Goal: Task Accomplishment & Management: Complete application form

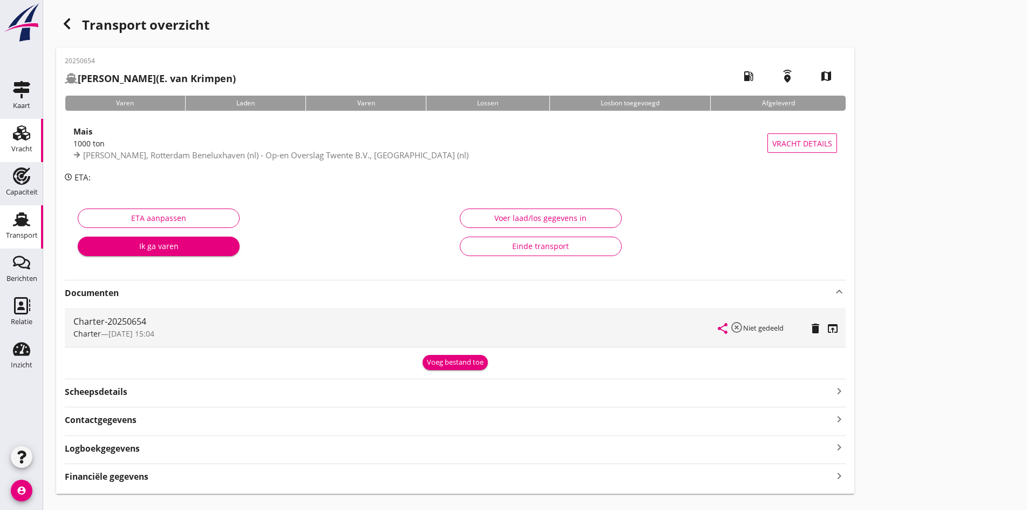
click at [21, 149] on div "Vracht" at bounding box center [21, 148] width 21 height 7
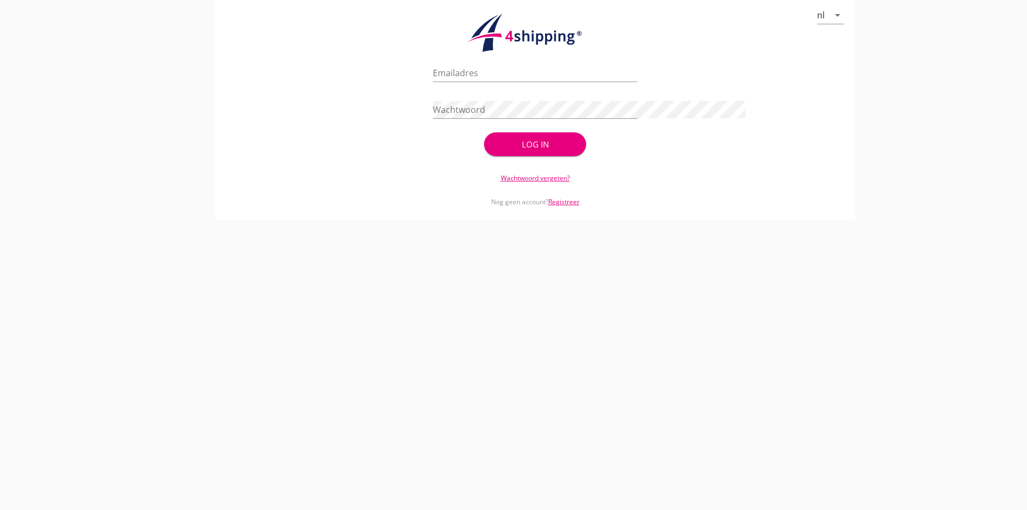
type input "[PERSON_NAME][EMAIL_ADDRESS][DOMAIN_NAME]"
click at [525, 153] on button "Log in" at bounding box center [535, 144] width 103 height 24
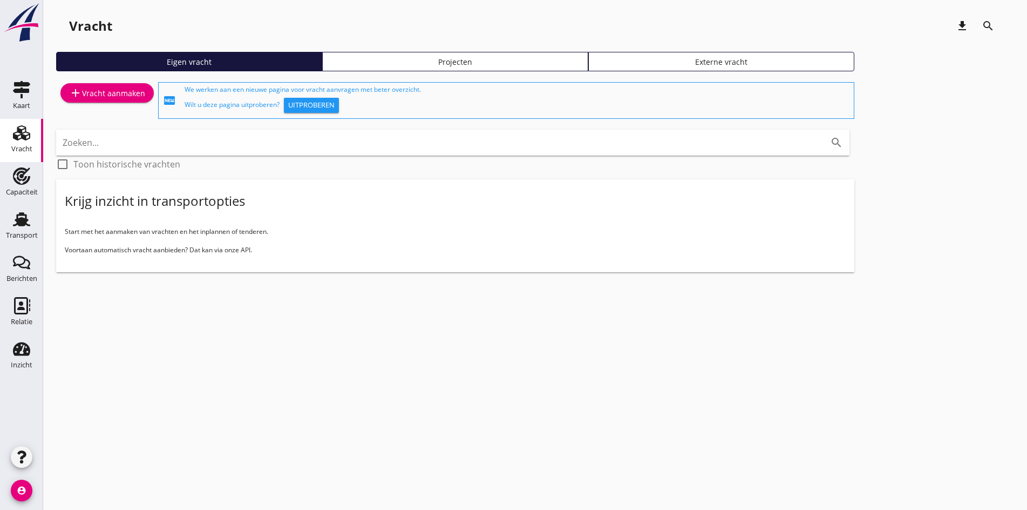
click at [111, 92] on div "add Vracht aanmaken" at bounding box center [107, 92] width 76 height 13
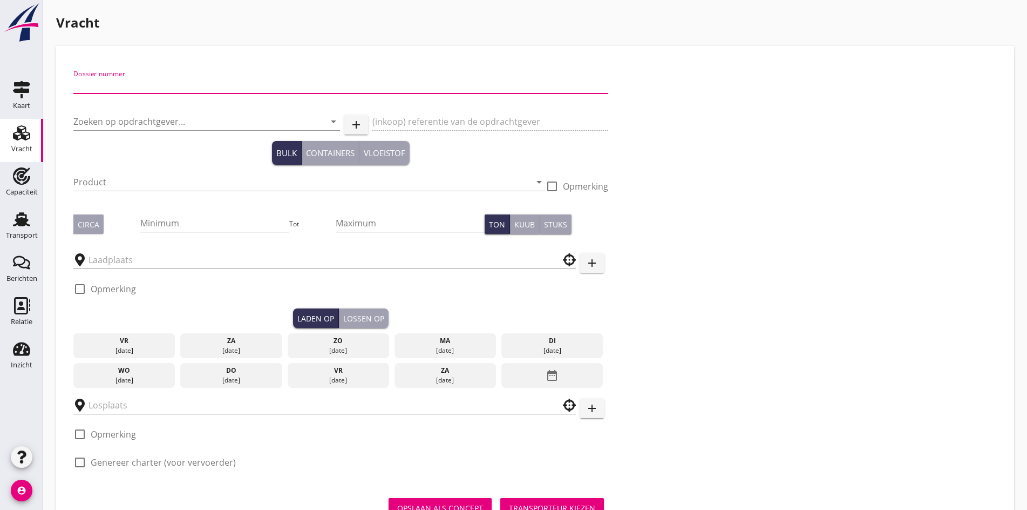
click at [141, 90] on input "Dossier nummer" at bounding box center [340, 84] width 535 height 17
type input "20250657"
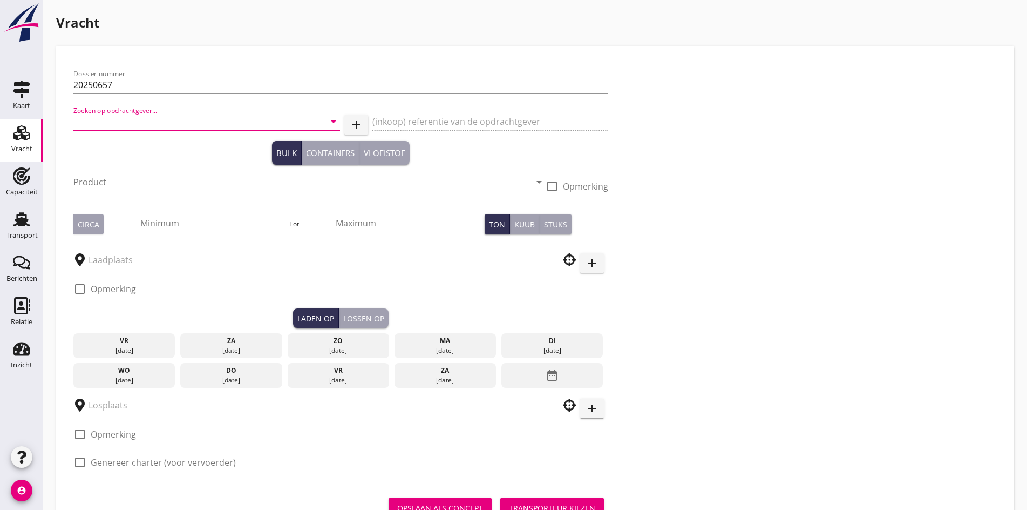
click at [108, 124] on input "Zoeken op opdrachtgever..." at bounding box center [191, 121] width 236 height 17
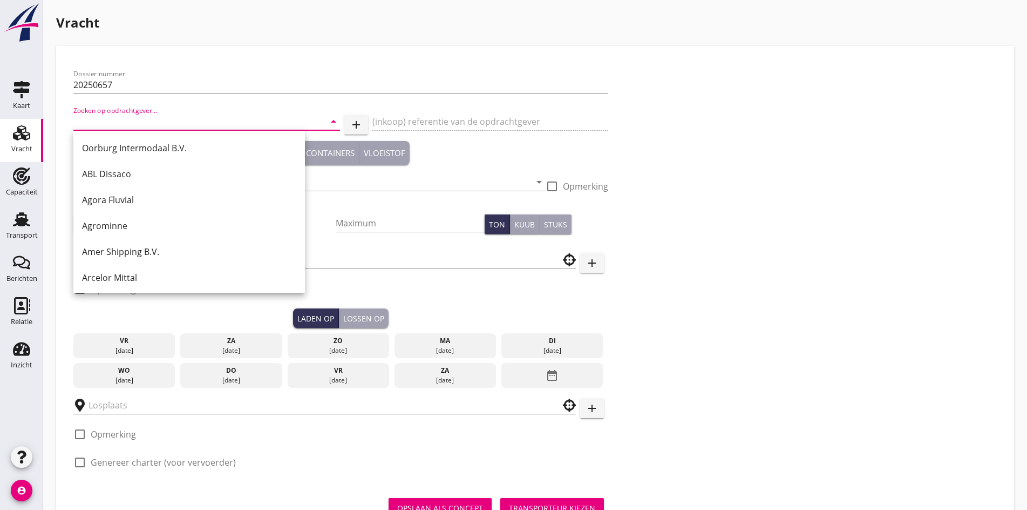
click at [164, 125] on input "Zoeken op opdrachtgever..." at bounding box center [191, 121] width 236 height 17
click at [129, 120] on input "Zoeken op opdrachtgever..." at bounding box center [191, 121] width 236 height 17
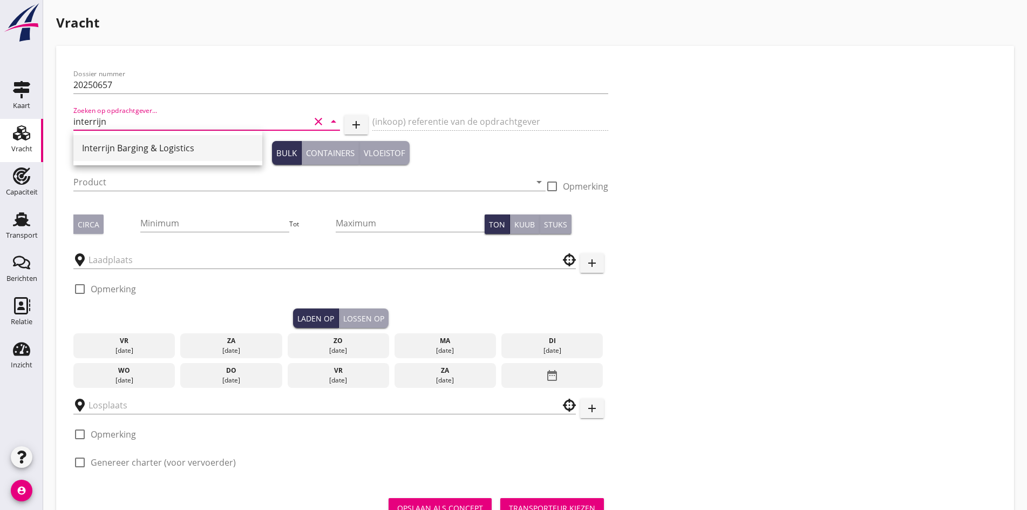
click at [127, 143] on div "Interrijn Barging & Logistics" at bounding box center [168, 147] width 172 height 13
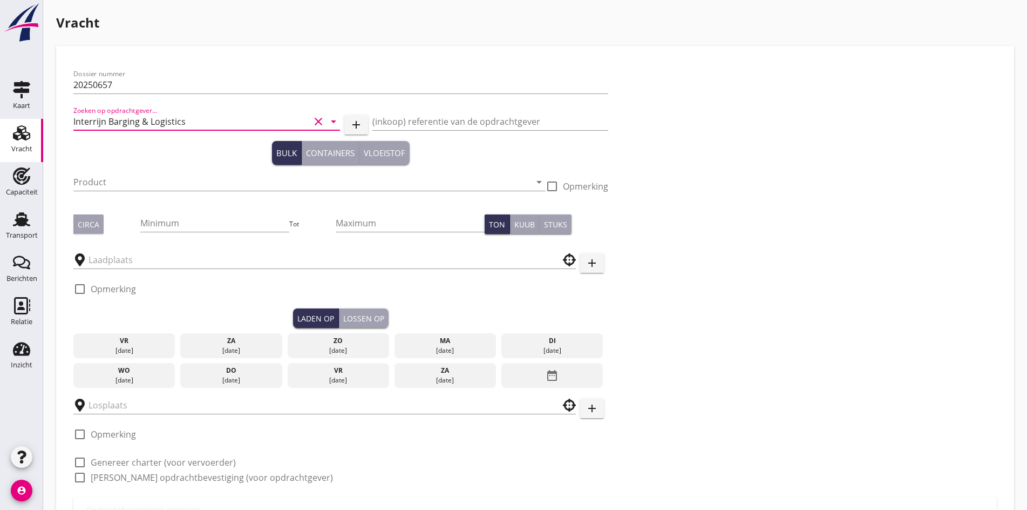
type input "Interrijn Barging & Logistics"
click at [114, 192] on div "Product arrow_drop_down" at bounding box center [309, 187] width 472 height 28
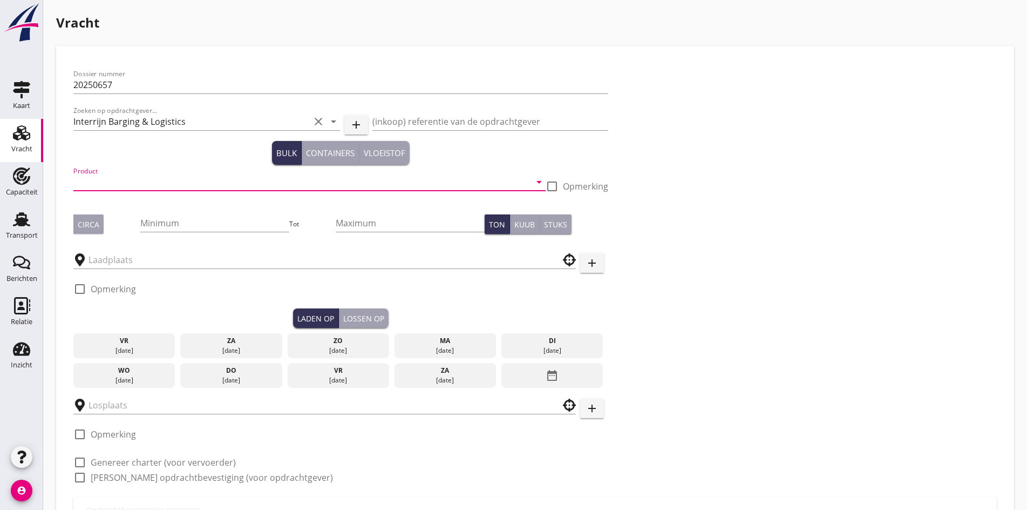
click at [110, 185] on input "Product" at bounding box center [301, 181] width 457 height 17
click at [116, 198] on div "Boomstammen (550)" at bounding box center [232, 208] width 300 height 26
type input "Boomstammen (550)"
click at [90, 216] on button "Circa" at bounding box center [88, 223] width 30 height 19
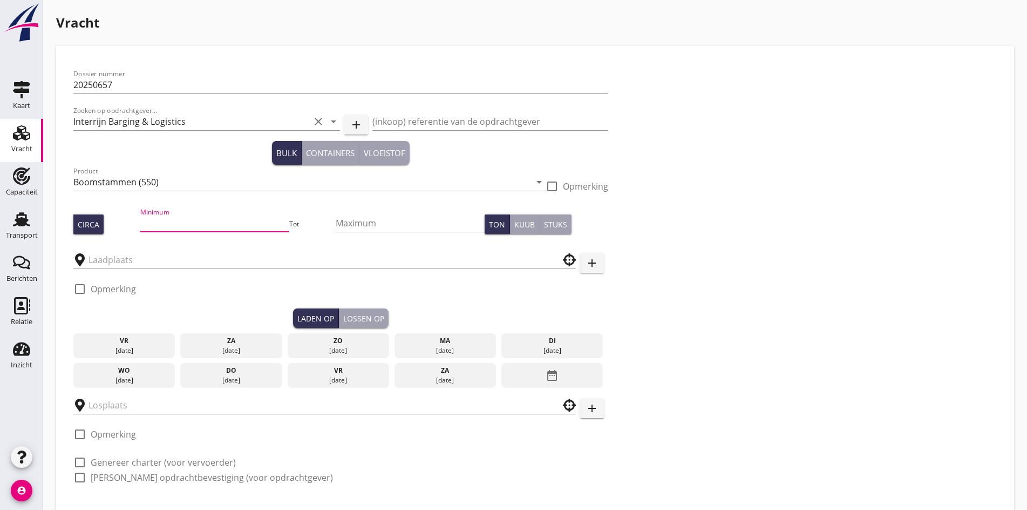
click at [155, 215] on input "Minimum" at bounding box center [214, 222] width 149 height 17
click at [154, 231] on div "Minimum" at bounding box center [214, 222] width 149 height 17
click at [143, 218] on input "Minimum" at bounding box center [214, 222] width 149 height 17
click at [144, 223] on input "Minimum" at bounding box center [214, 222] width 149 height 17
drag, startPoint x: 141, startPoint y: 224, endPoint x: 104, endPoint y: 224, distance: 36.7
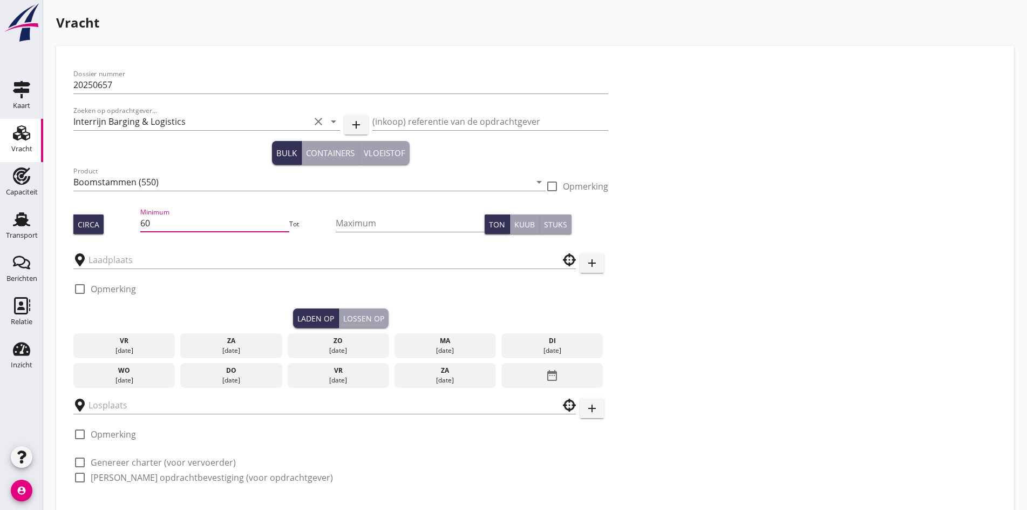
click at [104, 224] on div "Circa Minimum 60 Tot Maximum Ton Kuub Stuks" at bounding box center [340, 224] width 535 height 37
type input "500"
click at [336, 223] on input "Maximum" at bounding box center [410, 222] width 149 height 17
type input "600"
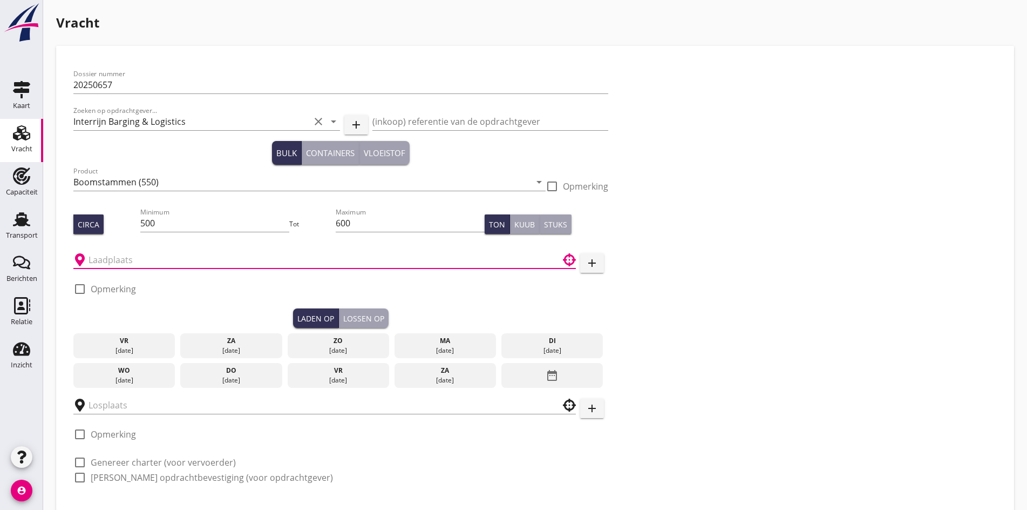
click at [201, 255] on input "text" at bounding box center [317, 259] width 457 height 17
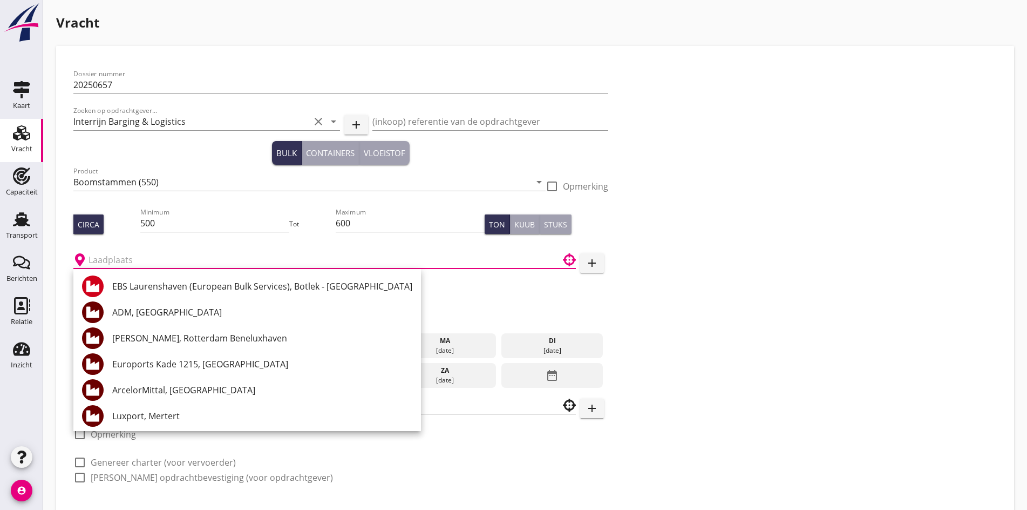
type input "R"
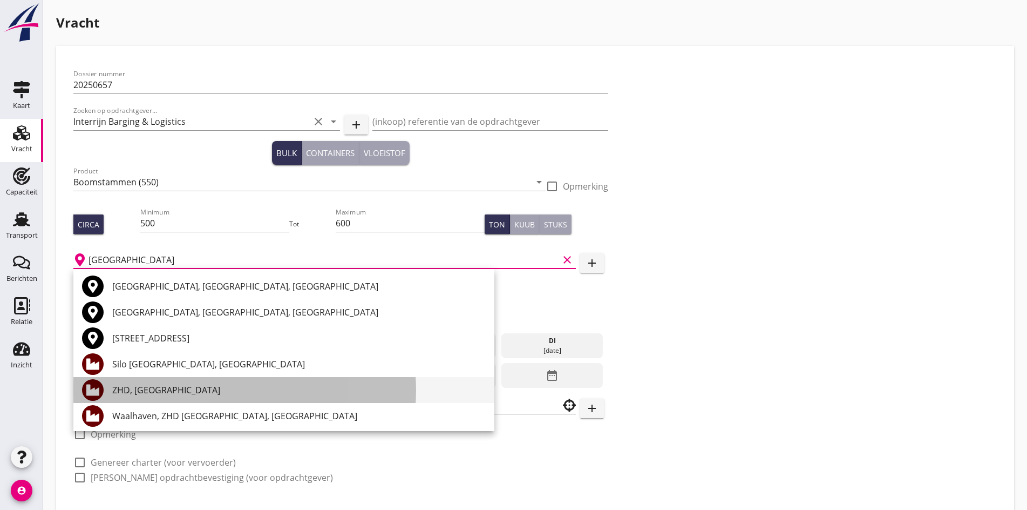
click at [152, 399] on div "ZHD, [GEOGRAPHIC_DATA]" at bounding box center [299, 390] width 374 height 26
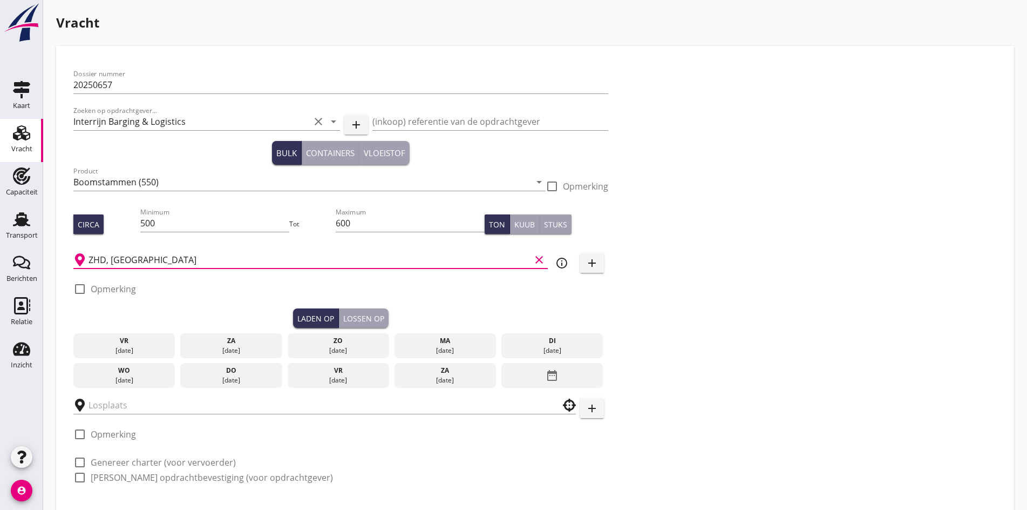
type input "ZHD, [GEOGRAPHIC_DATA]"
click at [78, 286] on div at bounding box center [80, 289] width 18 height 18
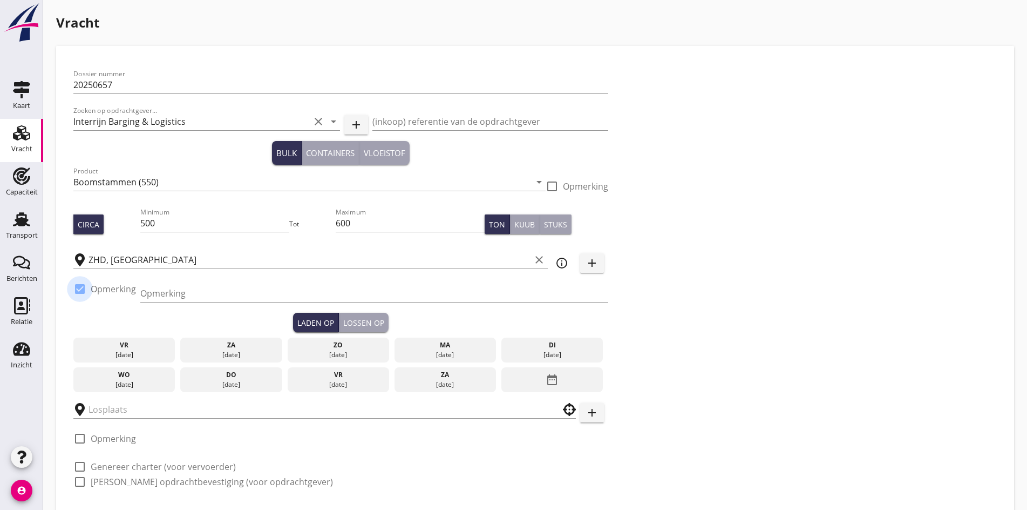
click at [73, 287] on div at bounding box center [80, 289] width 18 height 18
checkbox input "false"
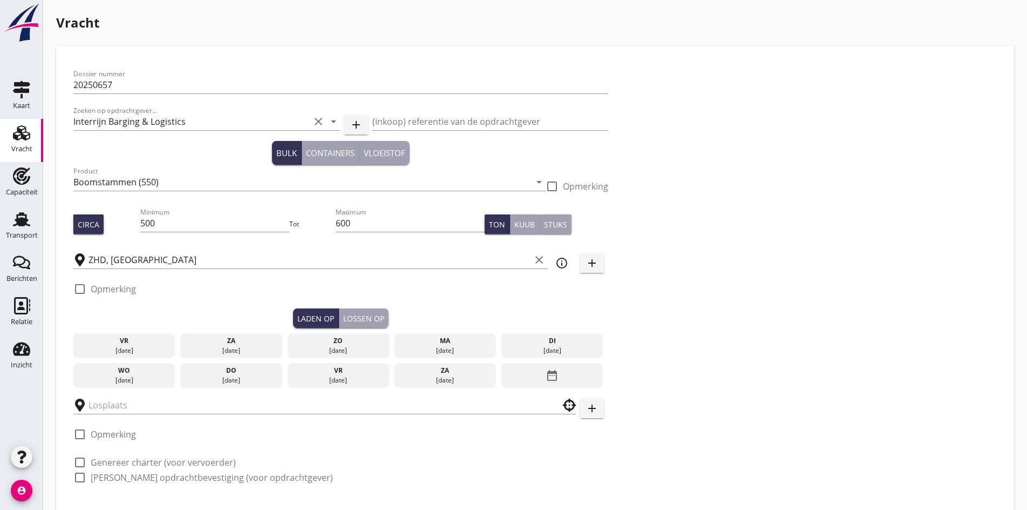
click at [397, 345] on div "[DATE]" at bounding box center [445, 350] width 97 height 10
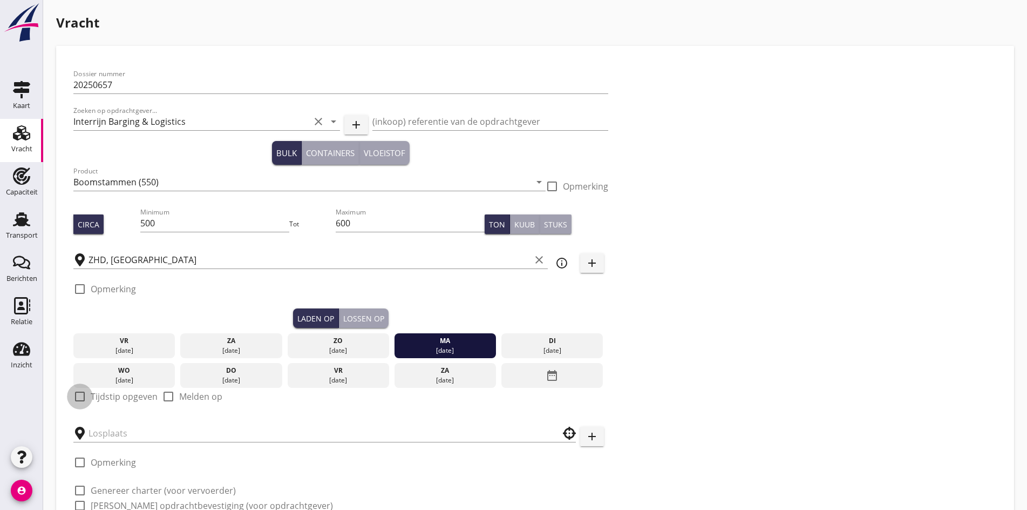
click at [80, 395] on div at bounding box center [80, 396] width 18 height 18
checkbox input "true"
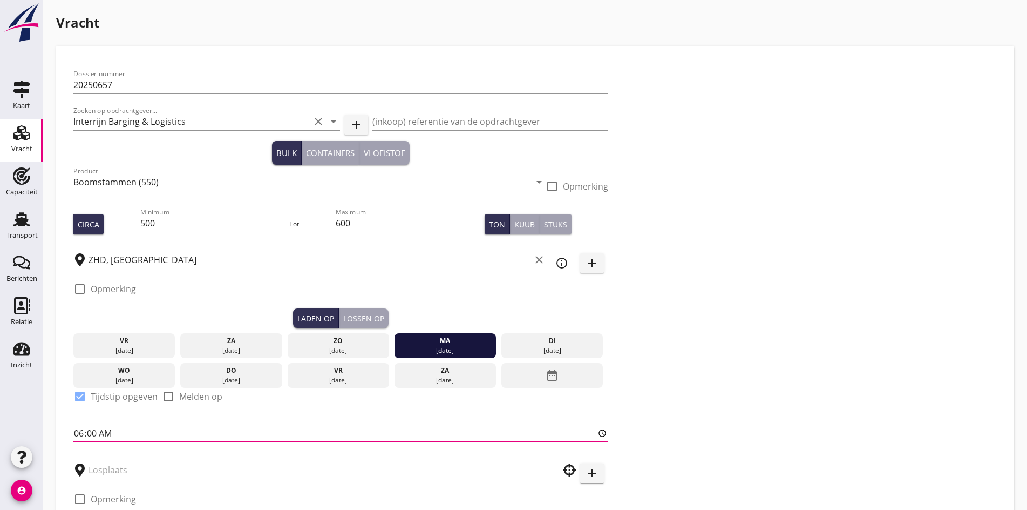
drag, startPoint x: 80, startPoint y: 426, endPoint x: 73, endPoint y: 437, distance: 12.1
click at [79, 427] on input "06:00" at bounding box center [340, 432] width 535 height 17
type input "12:00"
click at [339, 310] on button "Lossen op" at bounding box center [364, 317] width 50 height 19
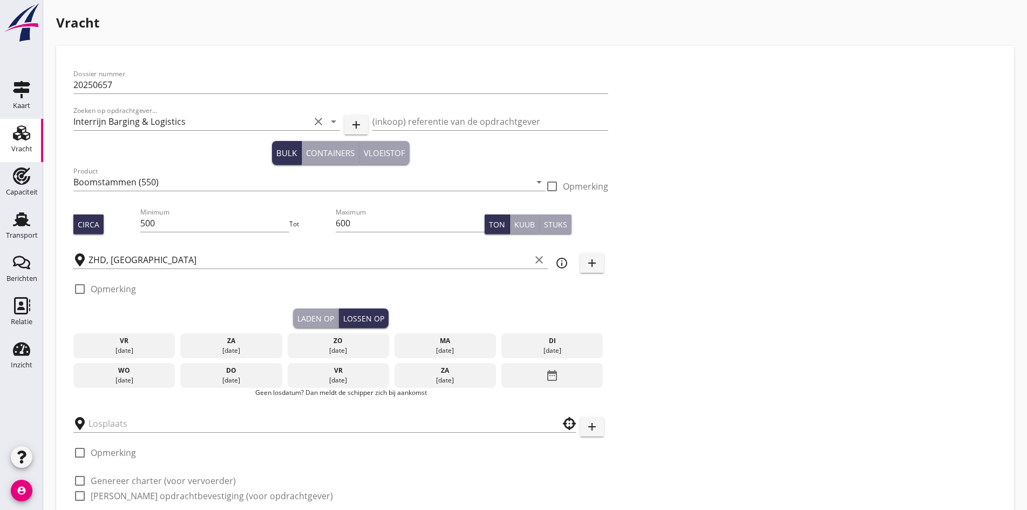
click at [195, 370] on div "do" at bounding box center [231, 370] width 97 height 10
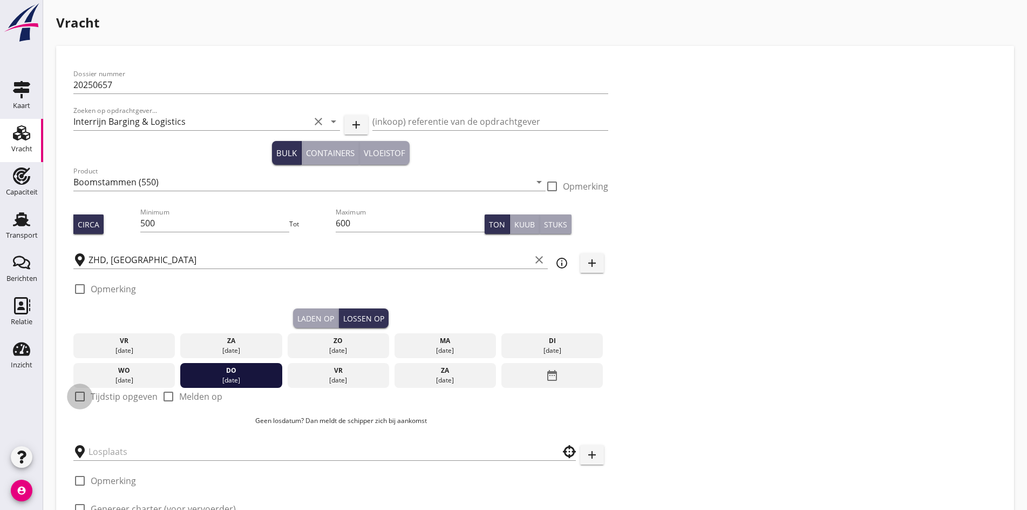
click at [74, 395] on div at bounding box center [80, 396] width 18 height 18
checkbox input "true"
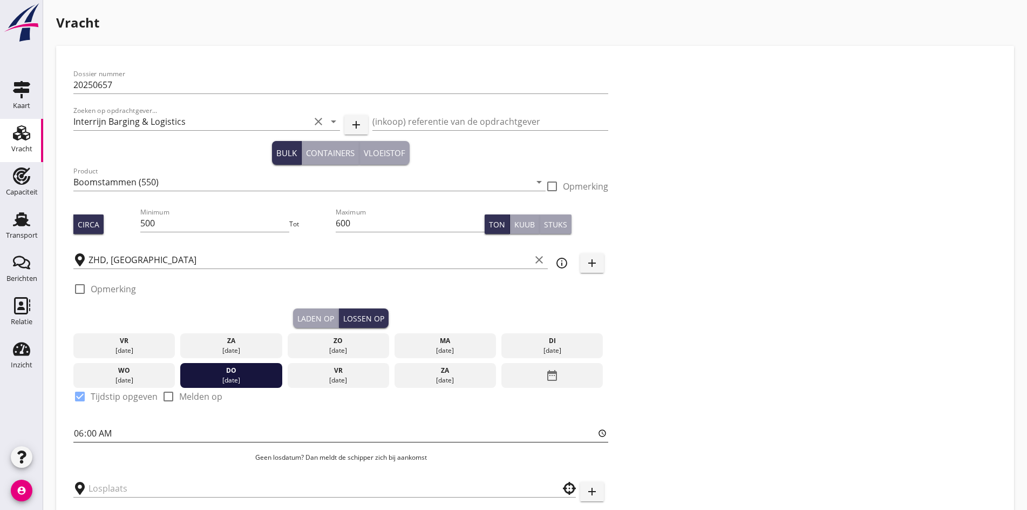
click at [80, 430] on input "06:00" at bounding box center [340, 432] width 535 height 17
click at [320, 411] on div "check_box Tijdstip opgeven check_box_outline_blank Melden op" at bounding box center [340, 402] width 535 height 28
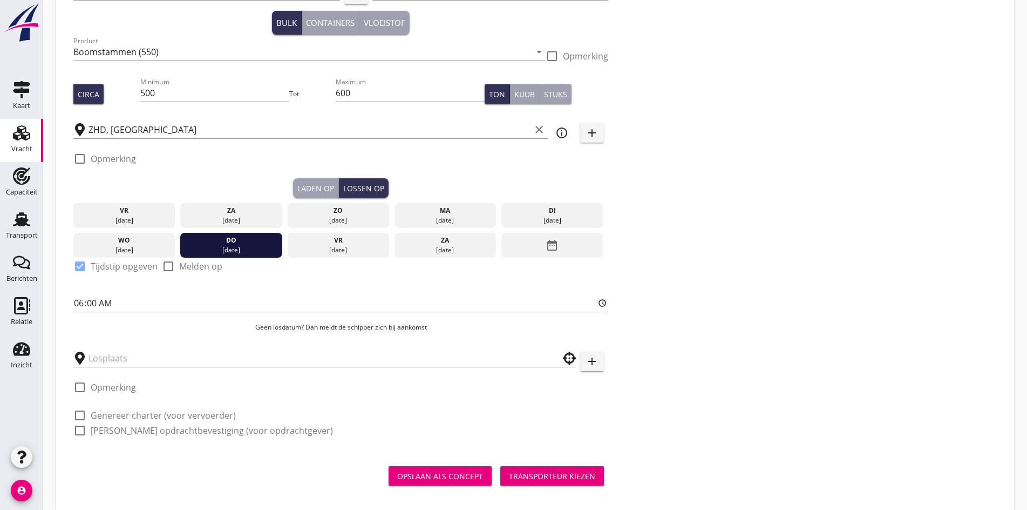
scroll to position [140, 0]
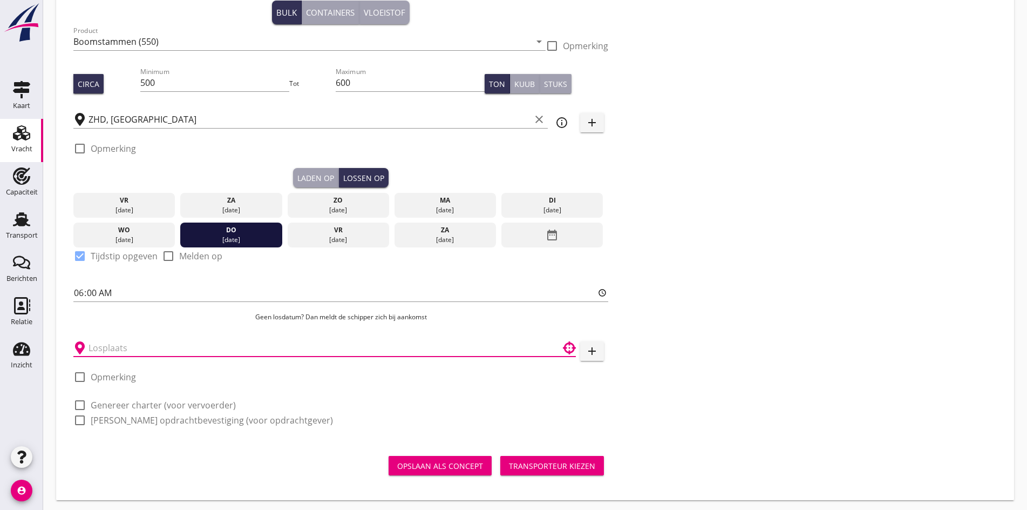
click at [116, 346] on input "text" at bounding box center [317, 347] width 457 height 17
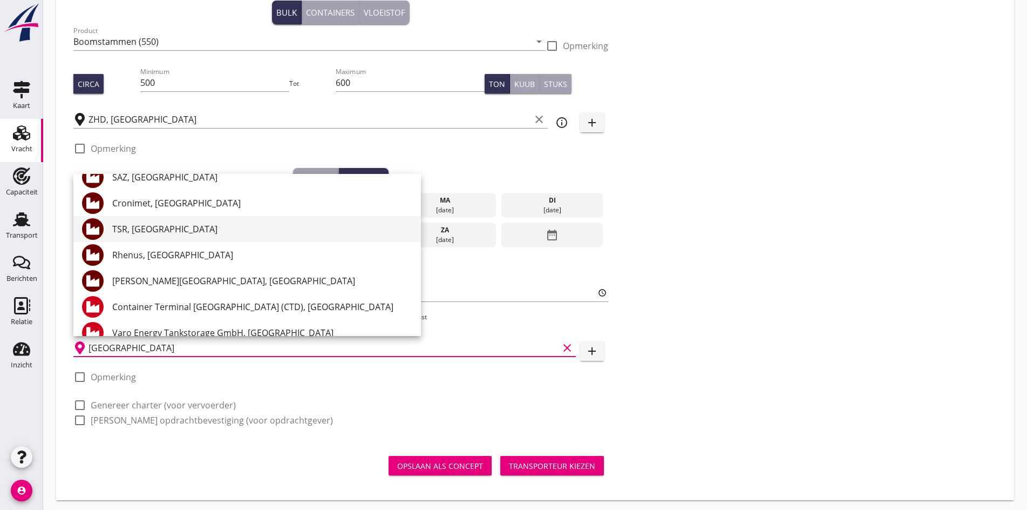
scroll to position [108, 0]
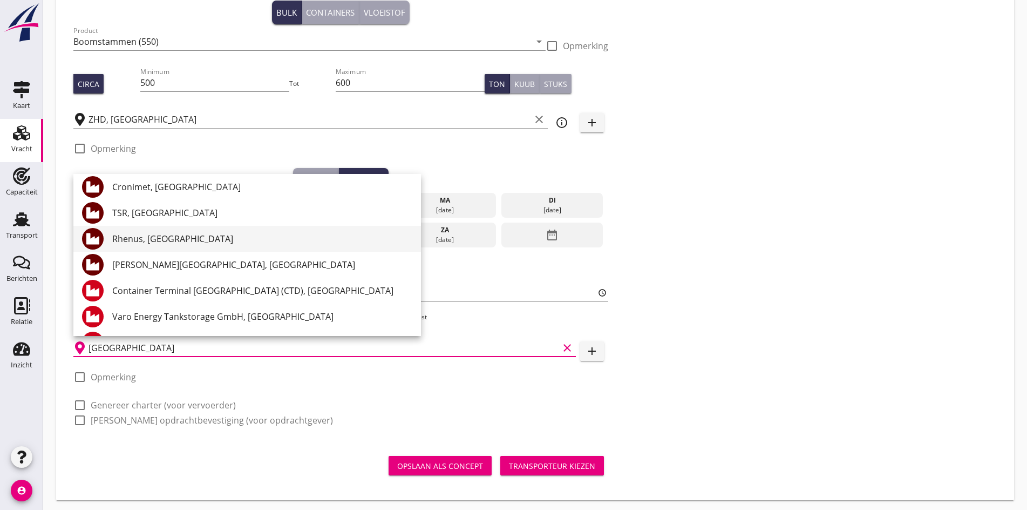
click at [187, 240] on div "Rhenus, [GEOGRAPHIC_DATA]" at bounding box center [262, 238] width 300 height 13
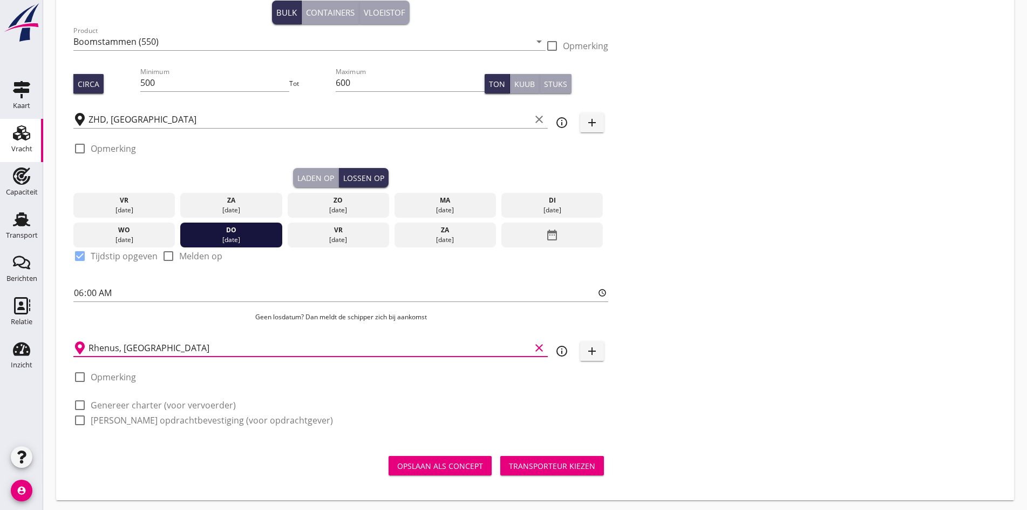
type input "Rhenus, [GEOGRAPHIC_DATA]"
click at [77, 405] on div at bounding box center [80, 405] width 18 height 18
checkbox input "true"
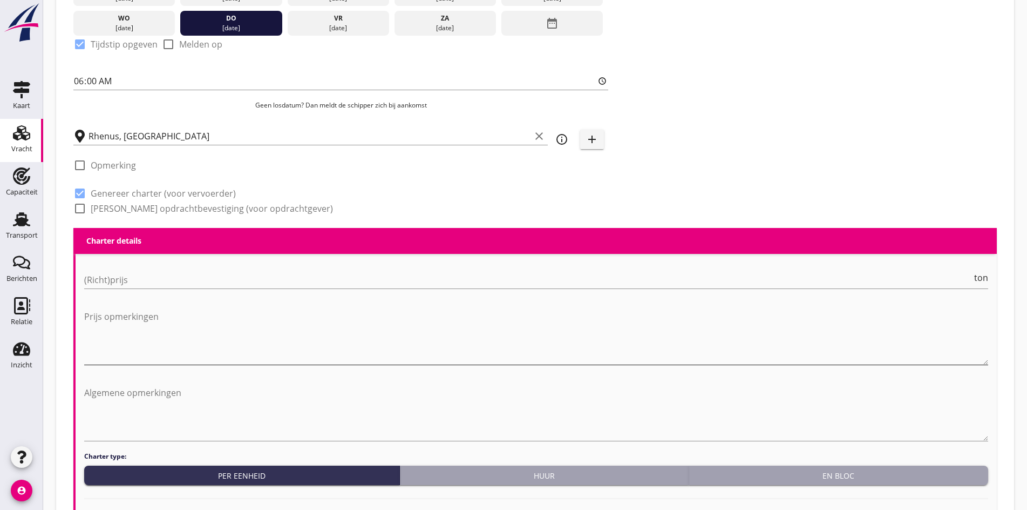
scroll to position [410, 0]
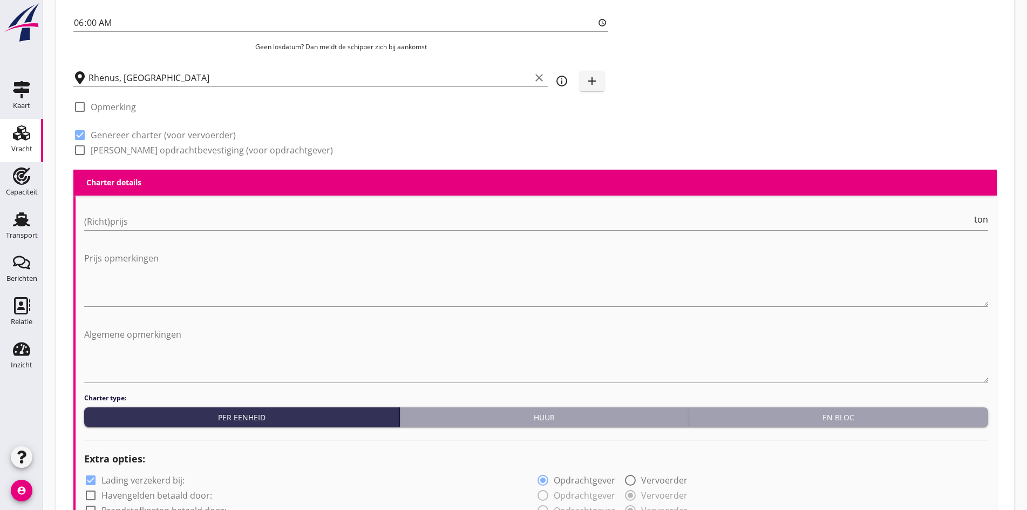
click at [101, 230] on div "(Richt)prijs ton" at bounding box center [536, 227] width 904 height 28
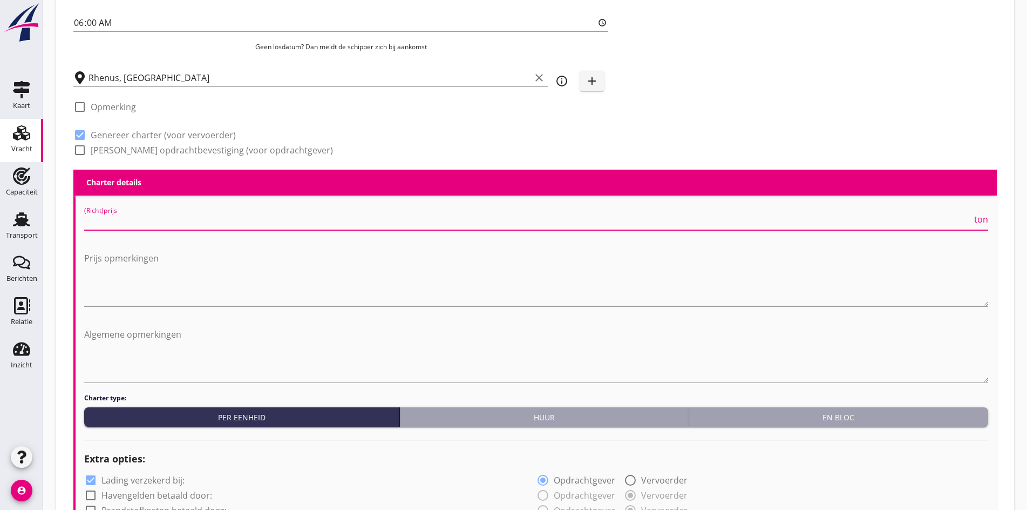
click at [102, 221] on input "(Richt)prijs" at bounding box center [528, 221] width 888 height 17
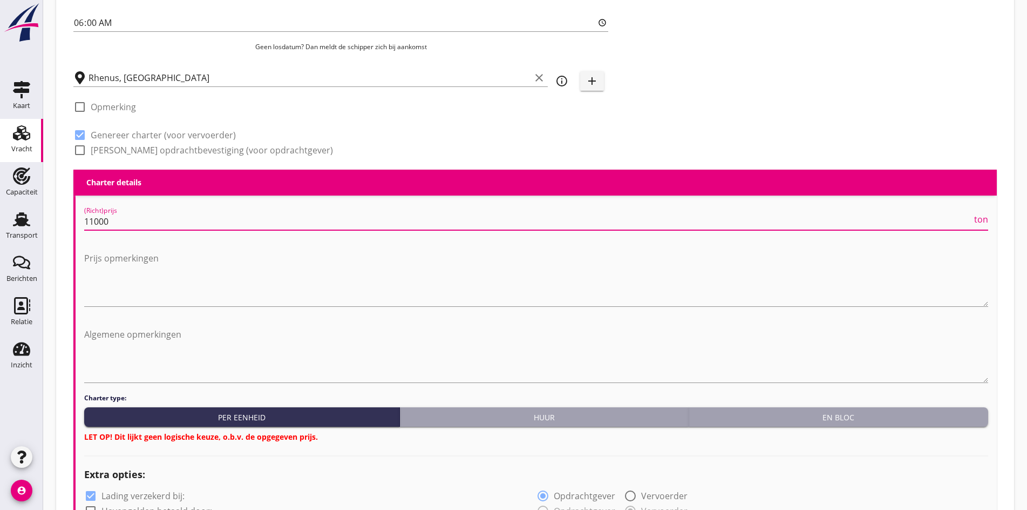
type input "11000"
click at [742, 411] on div "En bloc" at bounding box center [838, 416] width 291 height 11
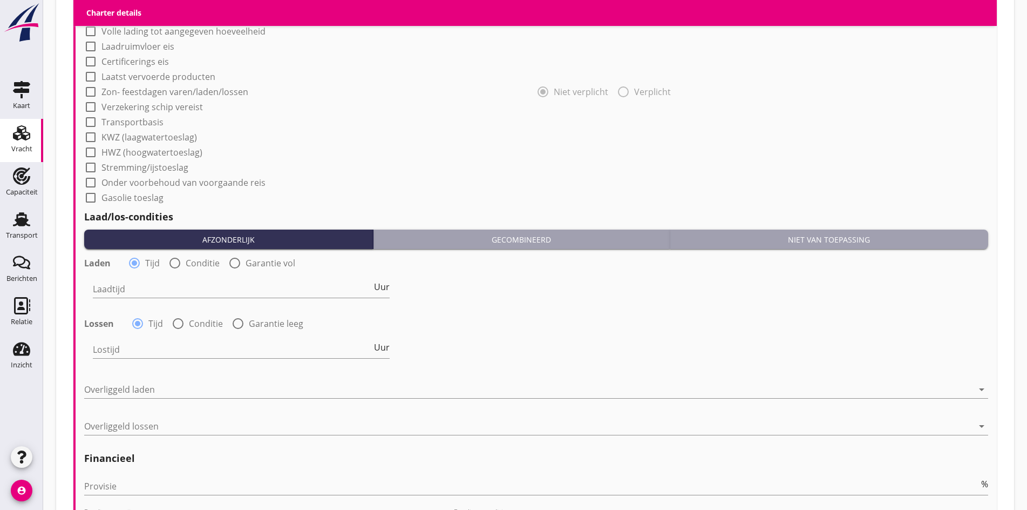
scroll to position [950, 0]
click at [200, 280] on input "Laadtijd" at bounding box center [232, 288] width 279 height 17
type input "24"
click at [144, 340] on input "Lostijd" at bounding box center [232, 348] width 279 height 17
type input "24"
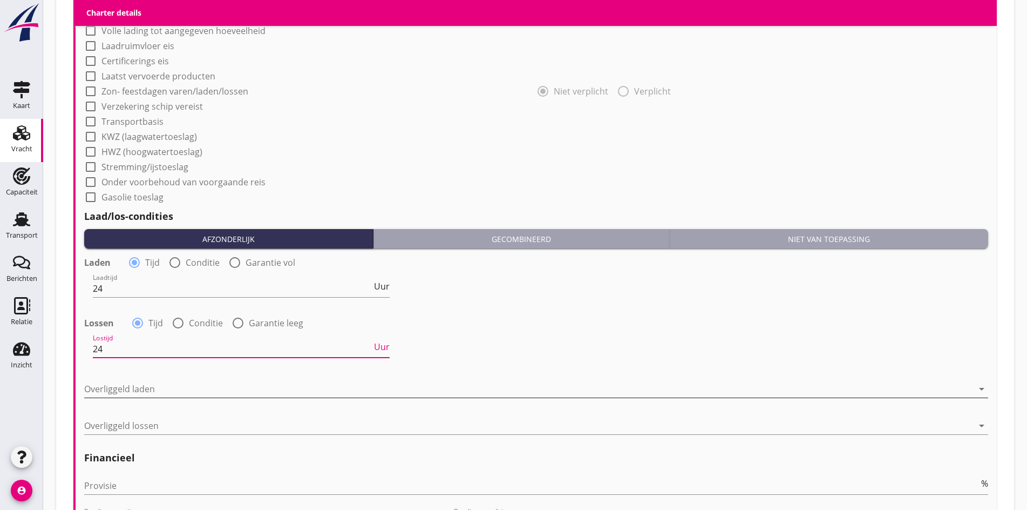
click at [122, 390] on div at bounding box center [528, 388] width 889 height 17
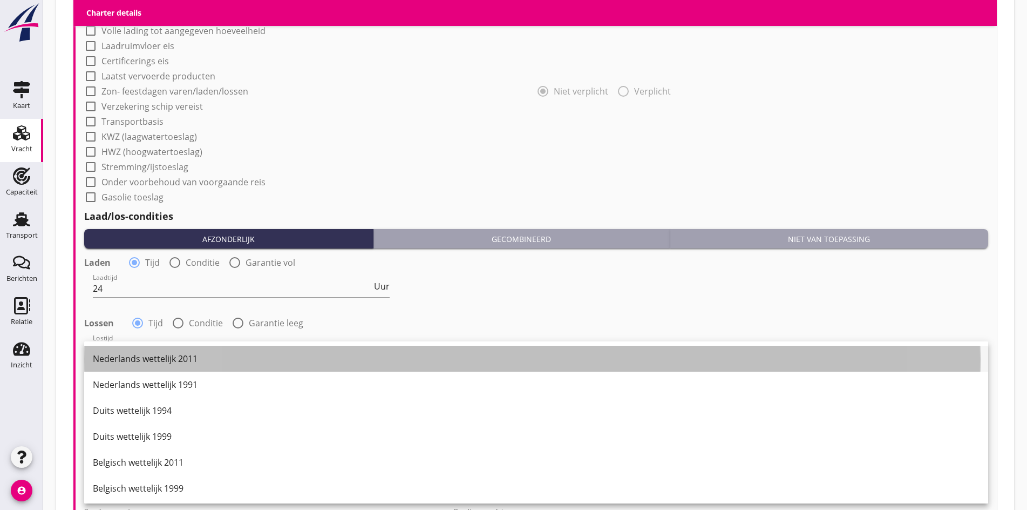
click at [131, 363] on div "Nederlands wettelijk 2011" at bounding box center [536, 358] width 887 height 13
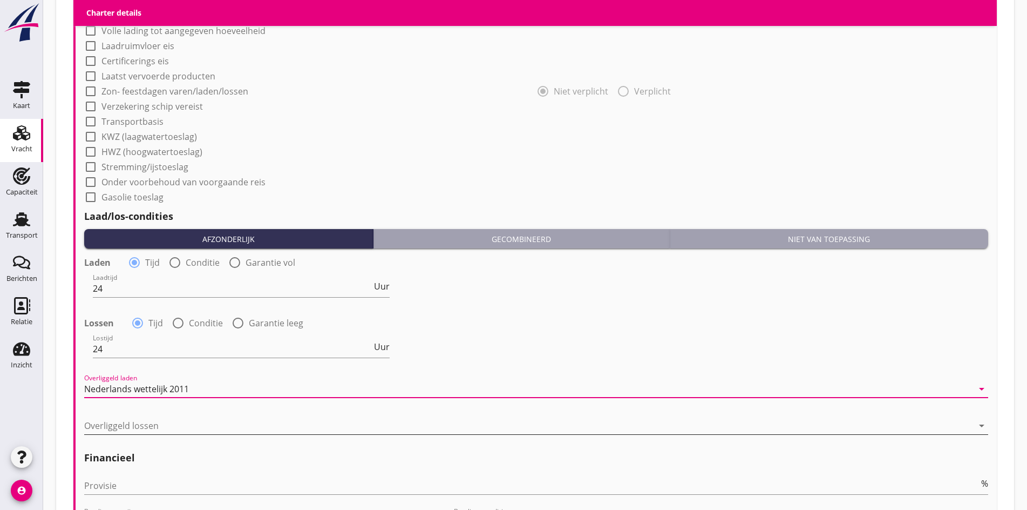
click at [119, 425] on div at bounding box center [528, 425] width 889 height 17
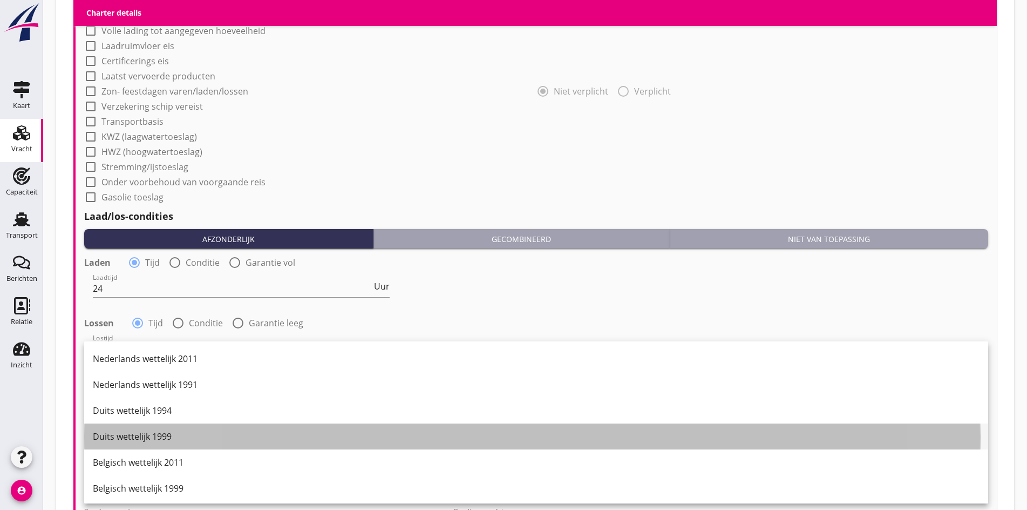
click at [134, 432] on div "Duits wettelijk 1999" at bounding box center [536, 436] width 887 height 13
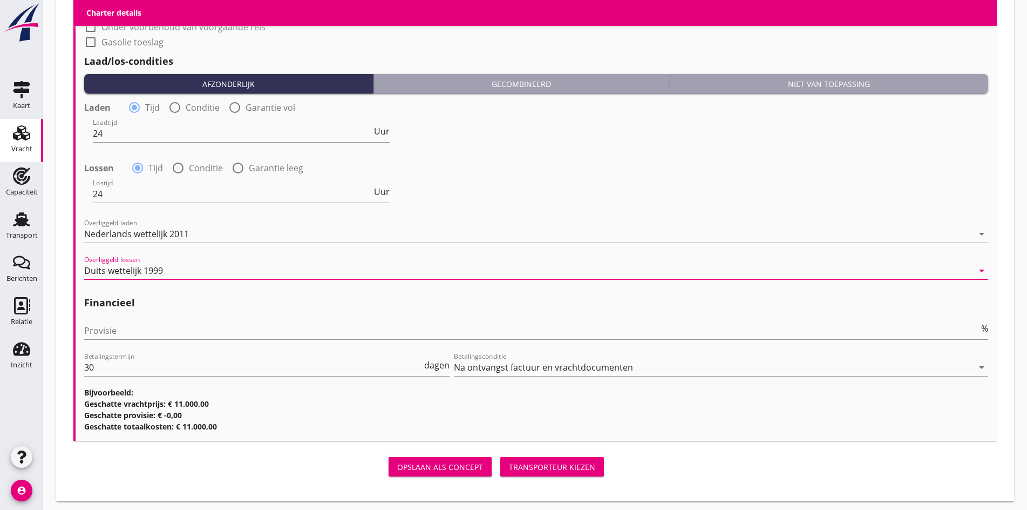
scroll to position [1107, 0]
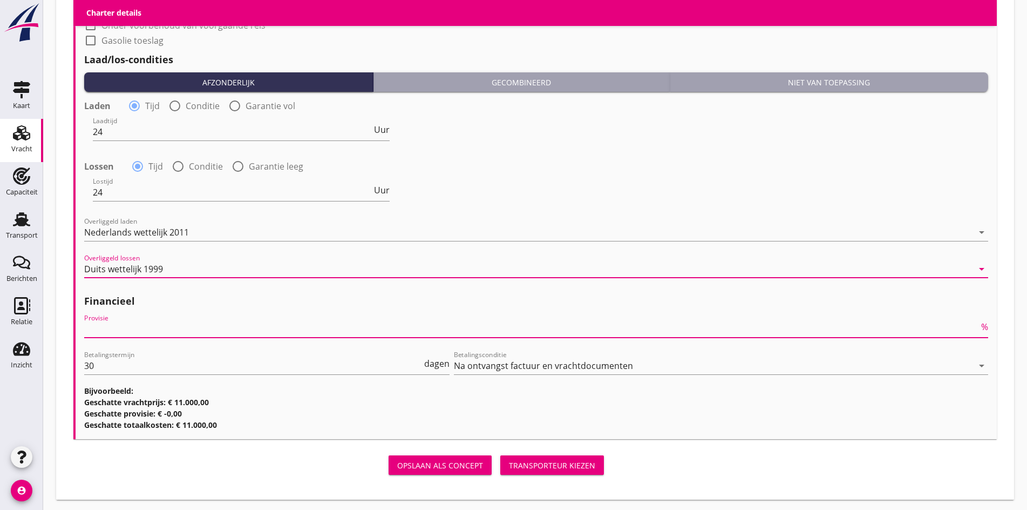
click at [112, 332] on input "Provisie" at bounding box center [531, 328] width 895 height 17
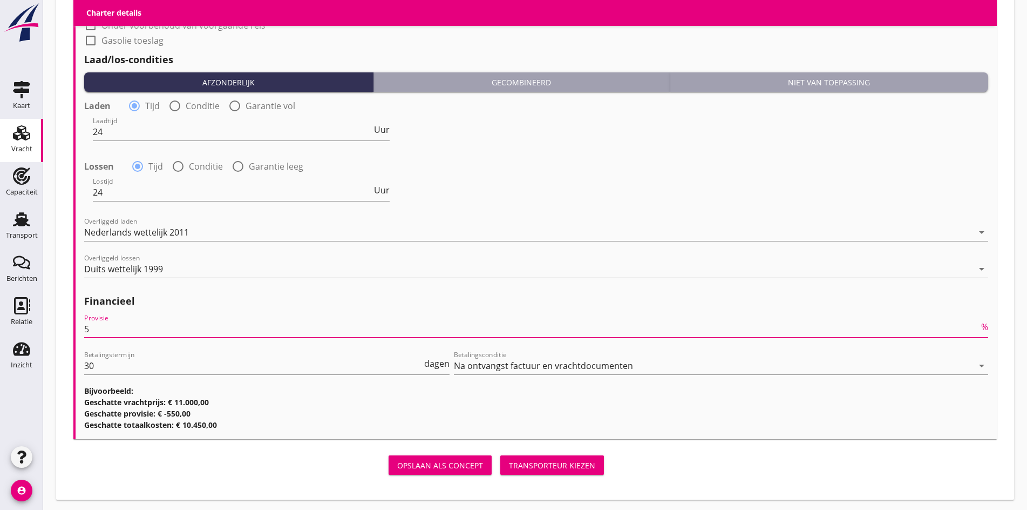
type input "5"
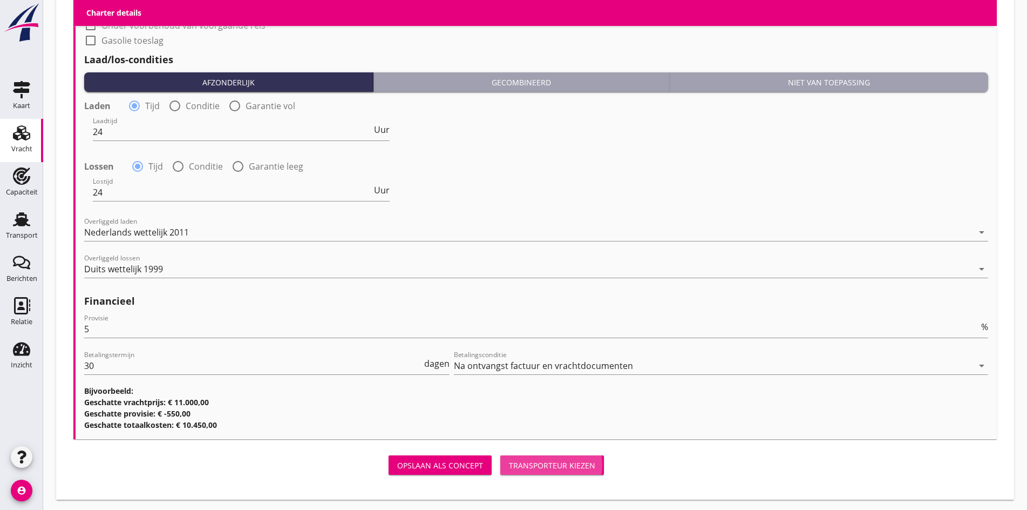
click at [509, 466] on div "Transporteur kiezen" at bounding box center [552, 464] width 86 height 11
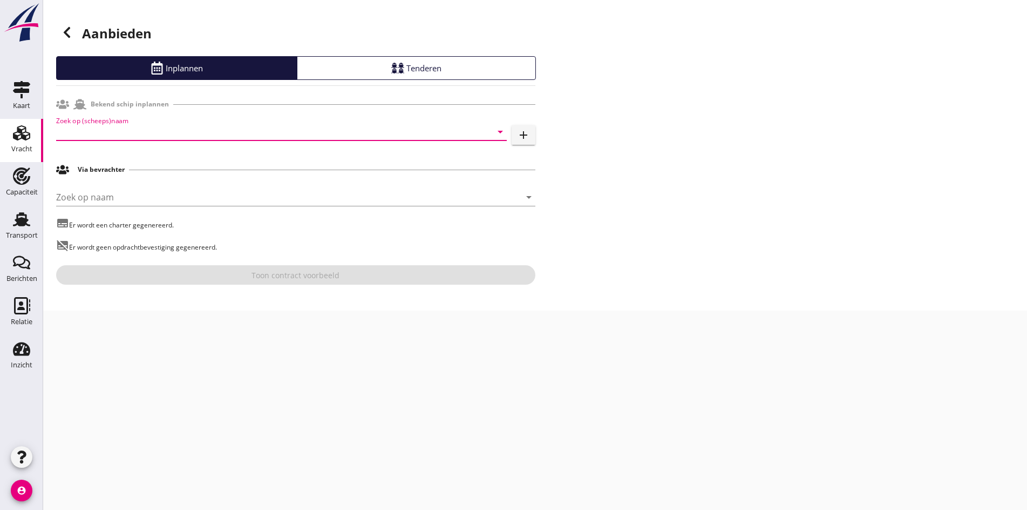
click at [106, 131] on input "Zoek op (scheeps)naam" at bounding box center [266, 131] width 420 height 17
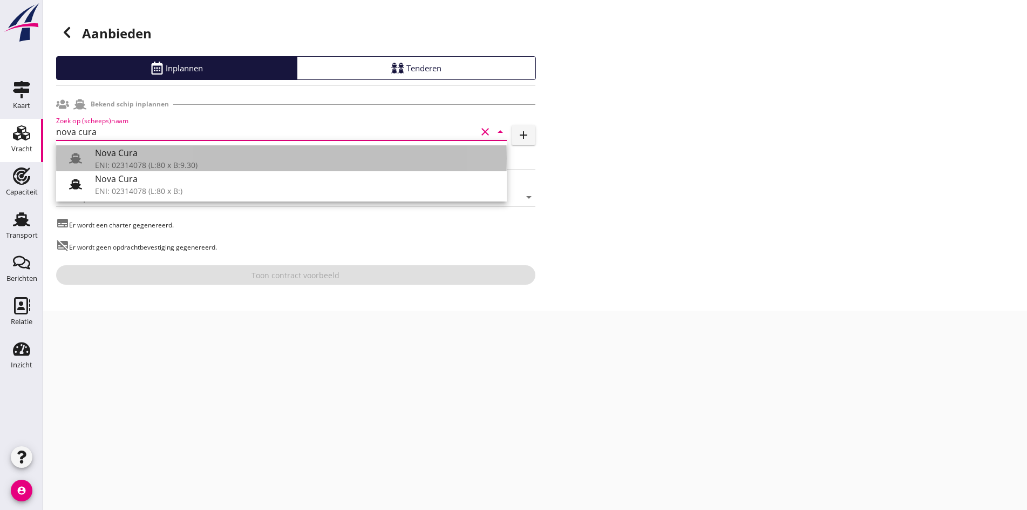
click at [138, 168] on div "ENI: 02314078 (L:80 x B:9.30)" at bounding box center [296, 164] width 403 height 11
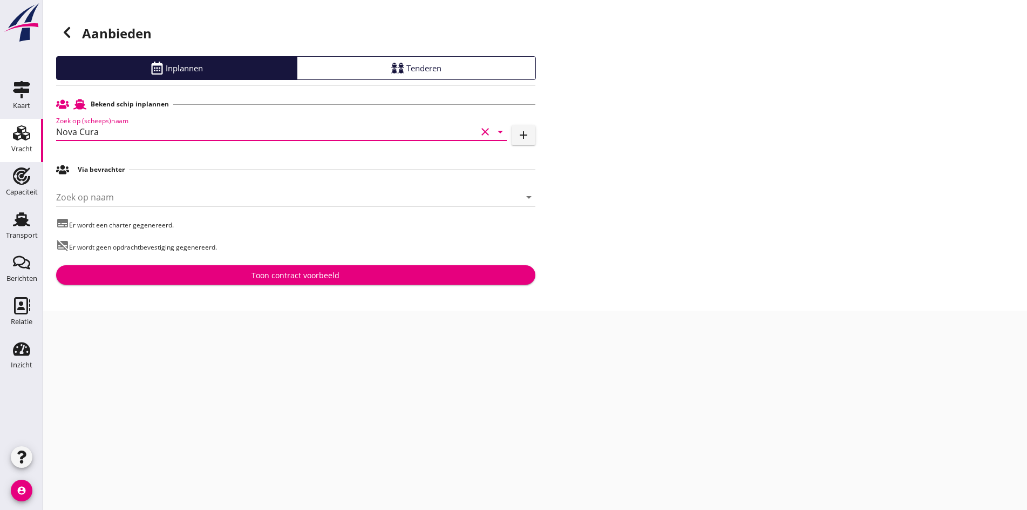
type input "Nova Cura"
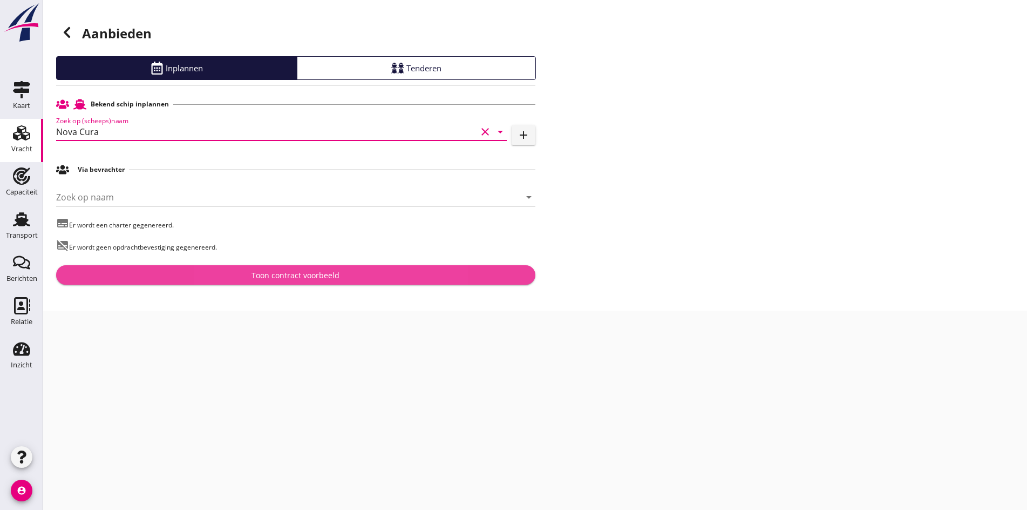
click at [301, 280] on div "Toon contract voorbeeld" at bounding box center [296, 274] width 88 height 11
